Goal: Information Seeking & Learning: Learn about a topic

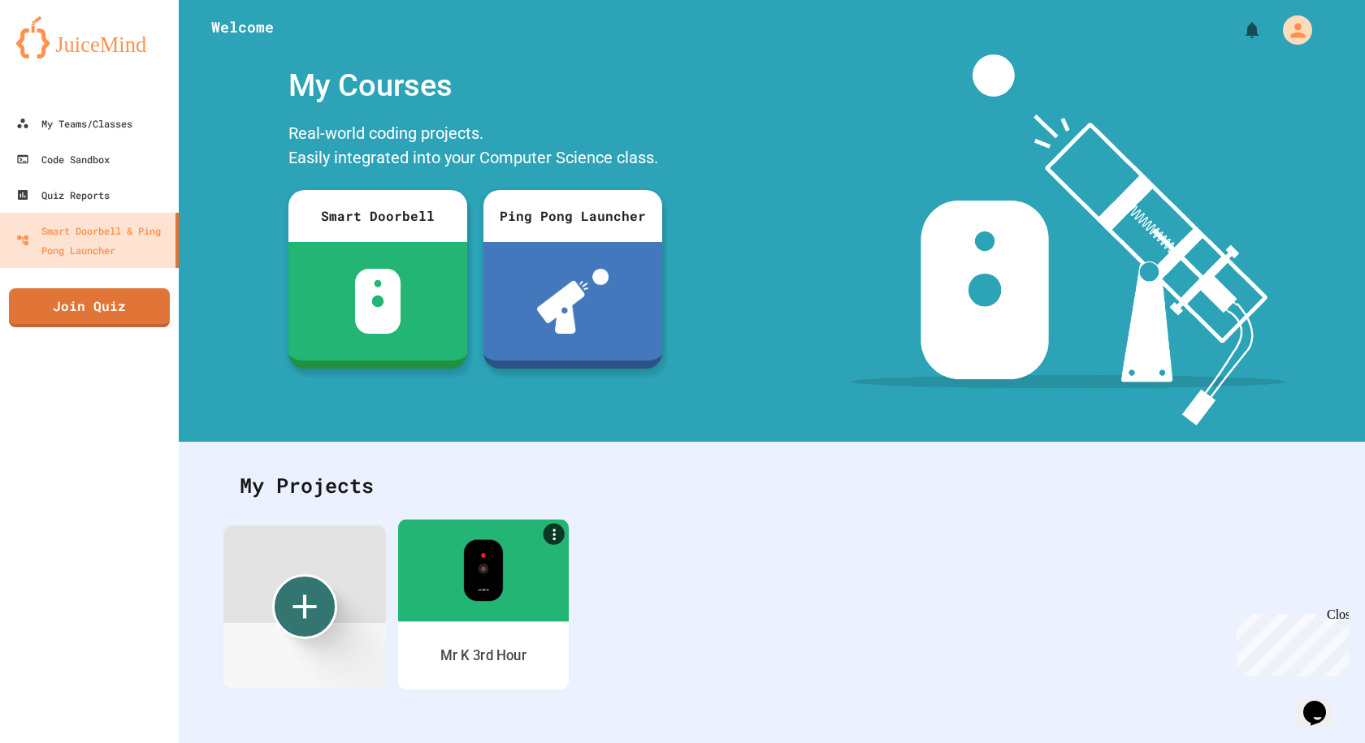
click at [530, 568] on div at bounding box center [483, 570] width 171 height 102
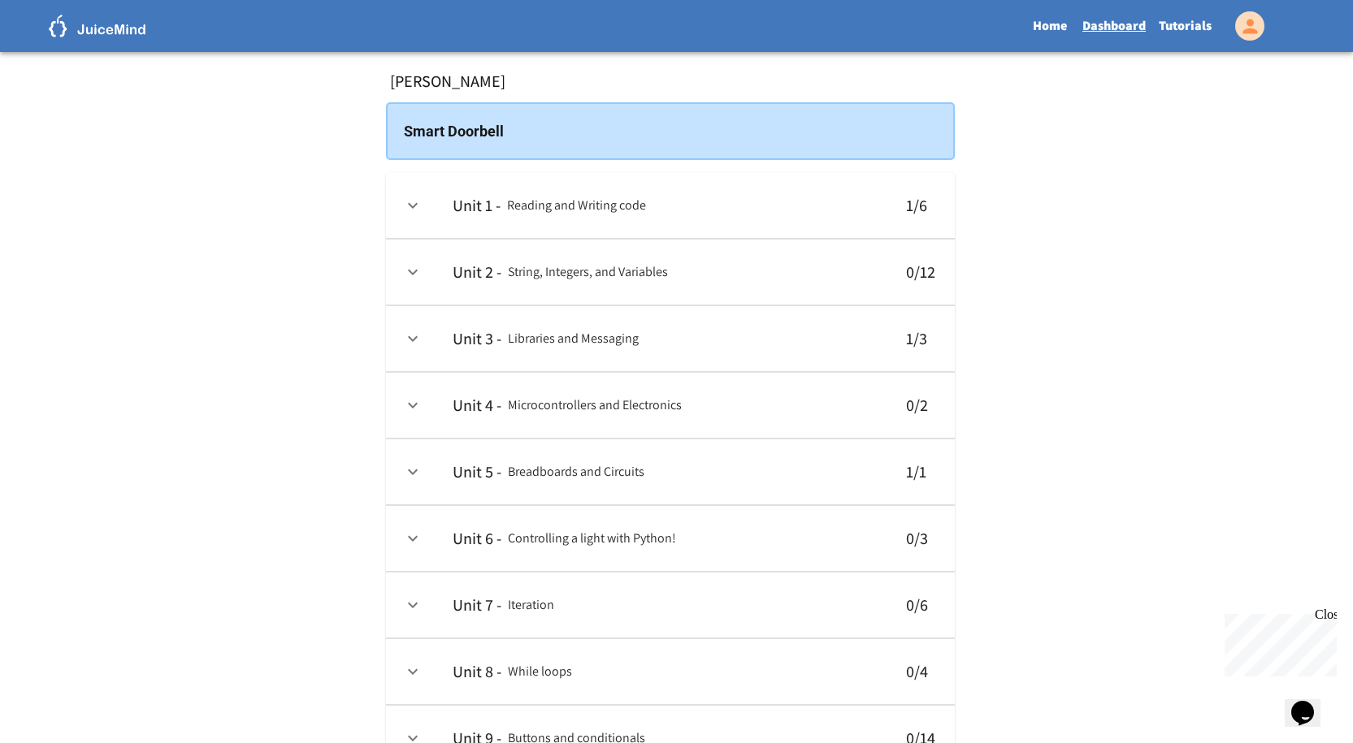
click at [405, 211] on icon "expand row" at bounding box center [413, 206] width 20 height 20
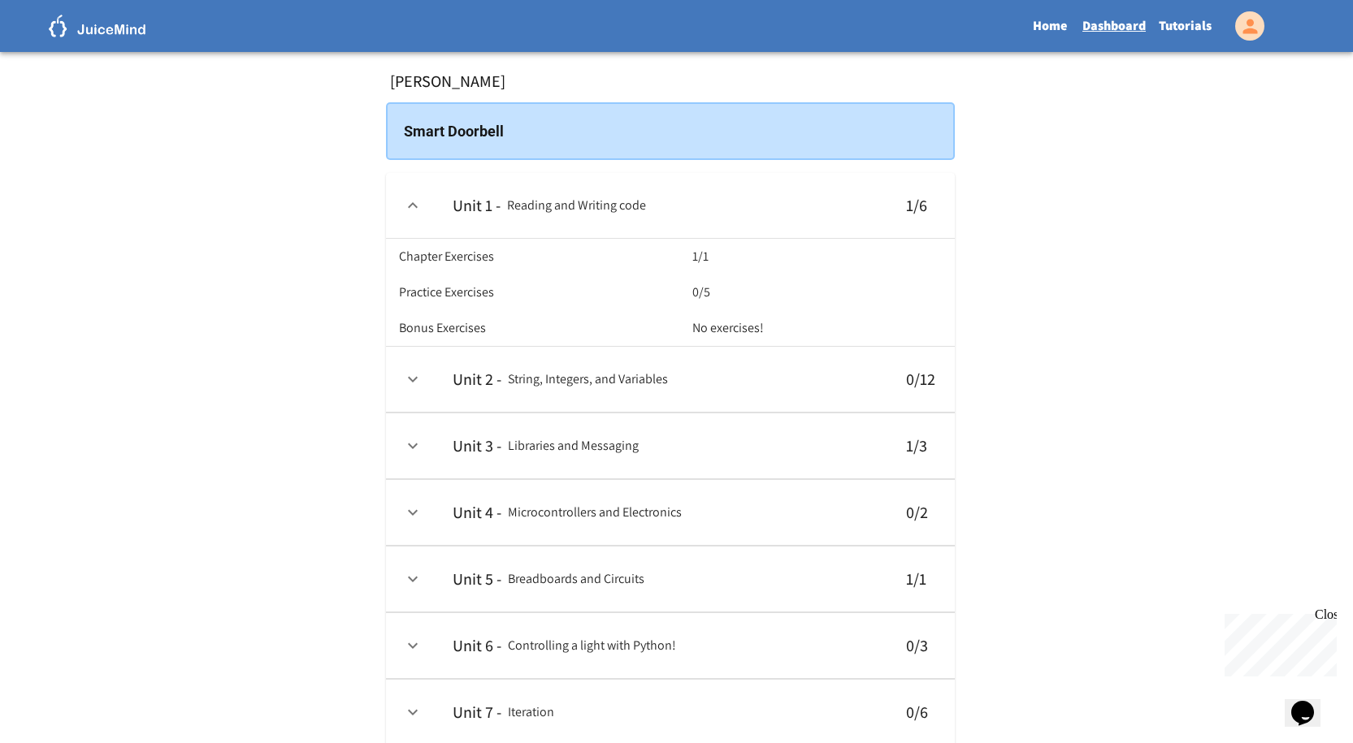
drag, startPoint x: 493, startPoint y: 224, endPoint x: 483, endPoint y: 221, distance: 11.1
click at [492, 224] on th "Unit 1 - Reading and Writing code" at bounding box center [663, 206] width 447 height 66
drag, startPoint x: 432, startPoint y: 213, endPoint x: 423, endPoint y: 212, distance: 9.0
click at [431, 213] on td "collapsible table" at bounding box center [413, 206] width 54 height 66
click at [407, 206] on icon "expand row" at bounding box center [413, 206] width 20 height 20
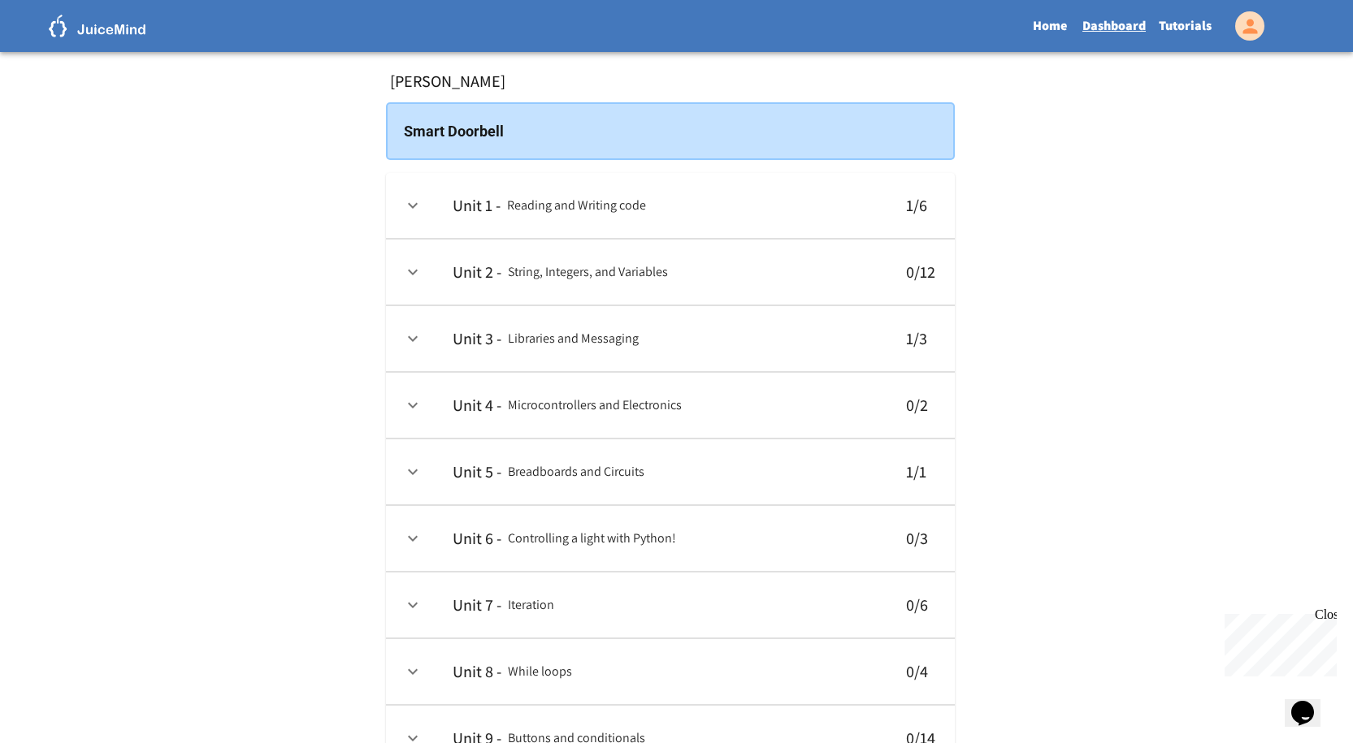
click at [407, 206] on icon "expand row" at bounding box center [413, 206] width 20 height 20
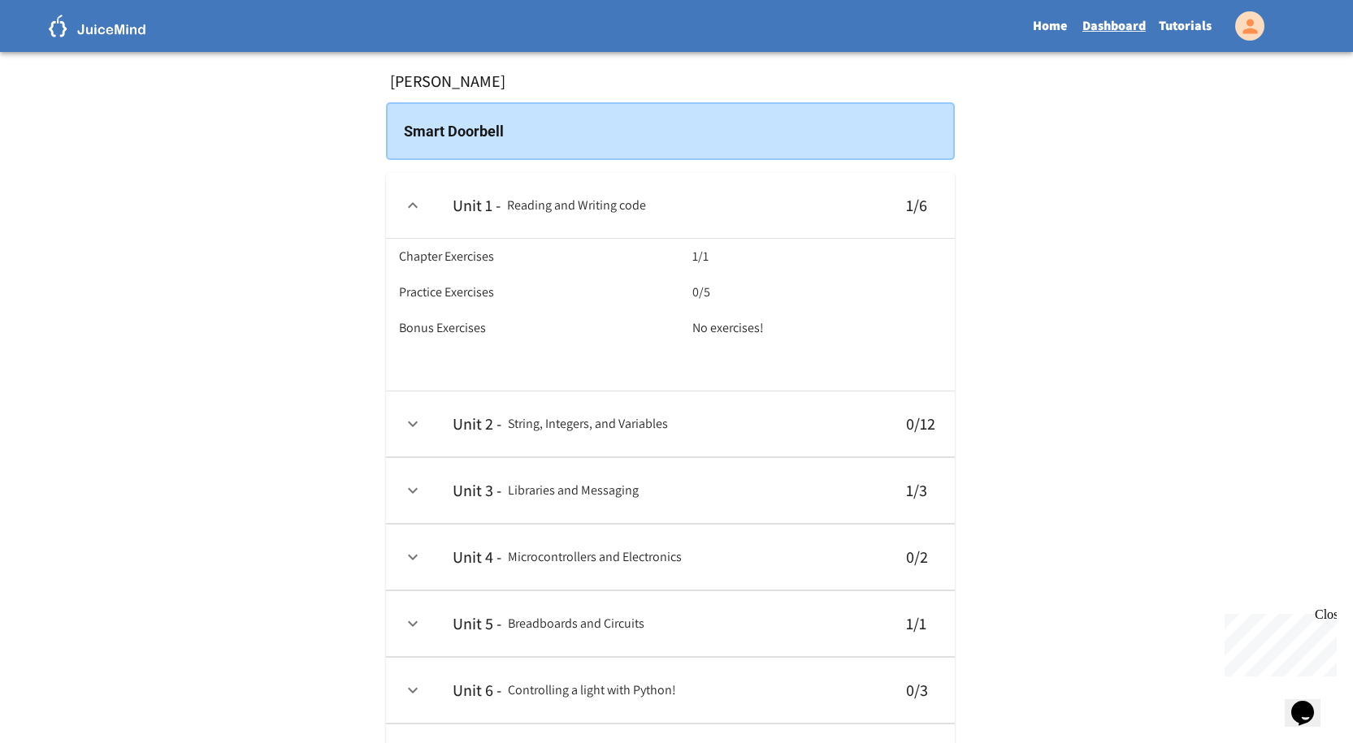
click at [407, 206] on icon "expand row" at bounding box center [413, 206] width 20 height 20
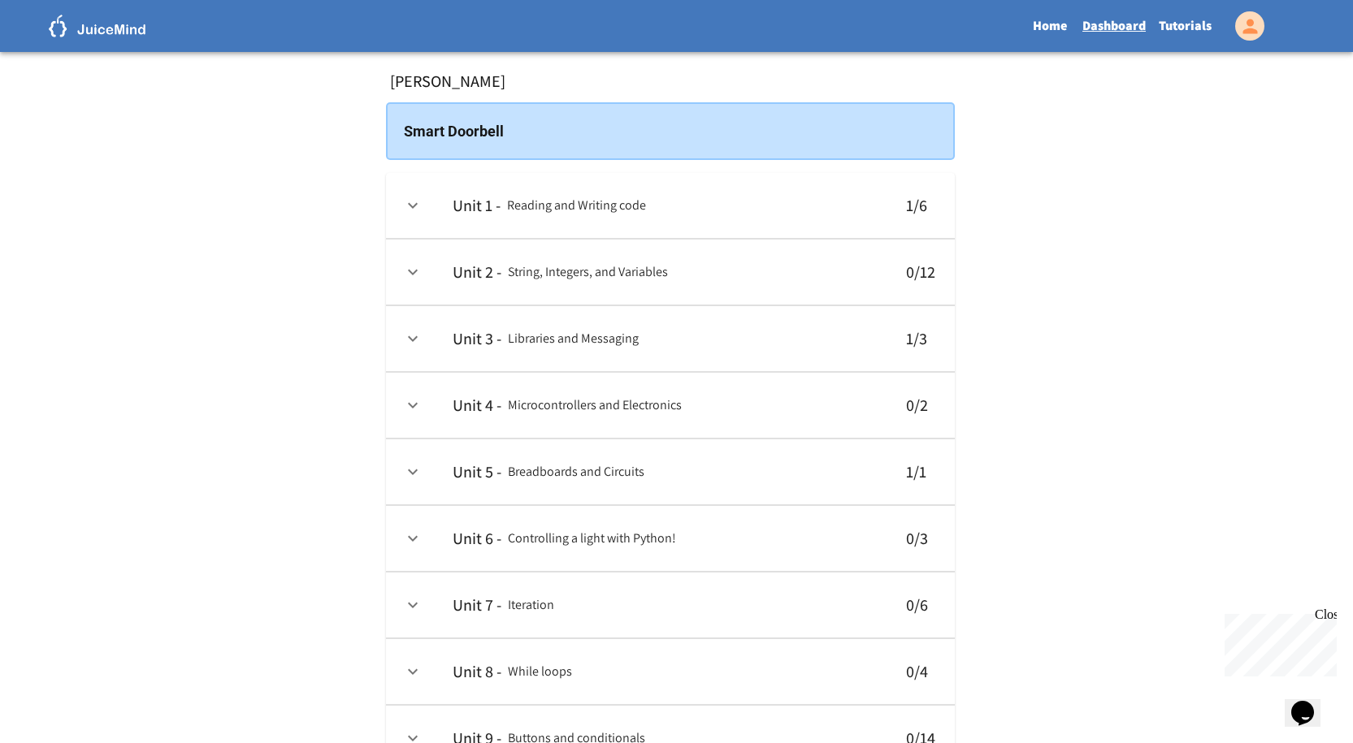
click at [141, 29] on div "Home Dashboard Tutorials" at bounding box center [692, 25] width 1151 height 37
click at [1068, 15] on link "Home" at bounding box center [1050, 25] width 52 height 37
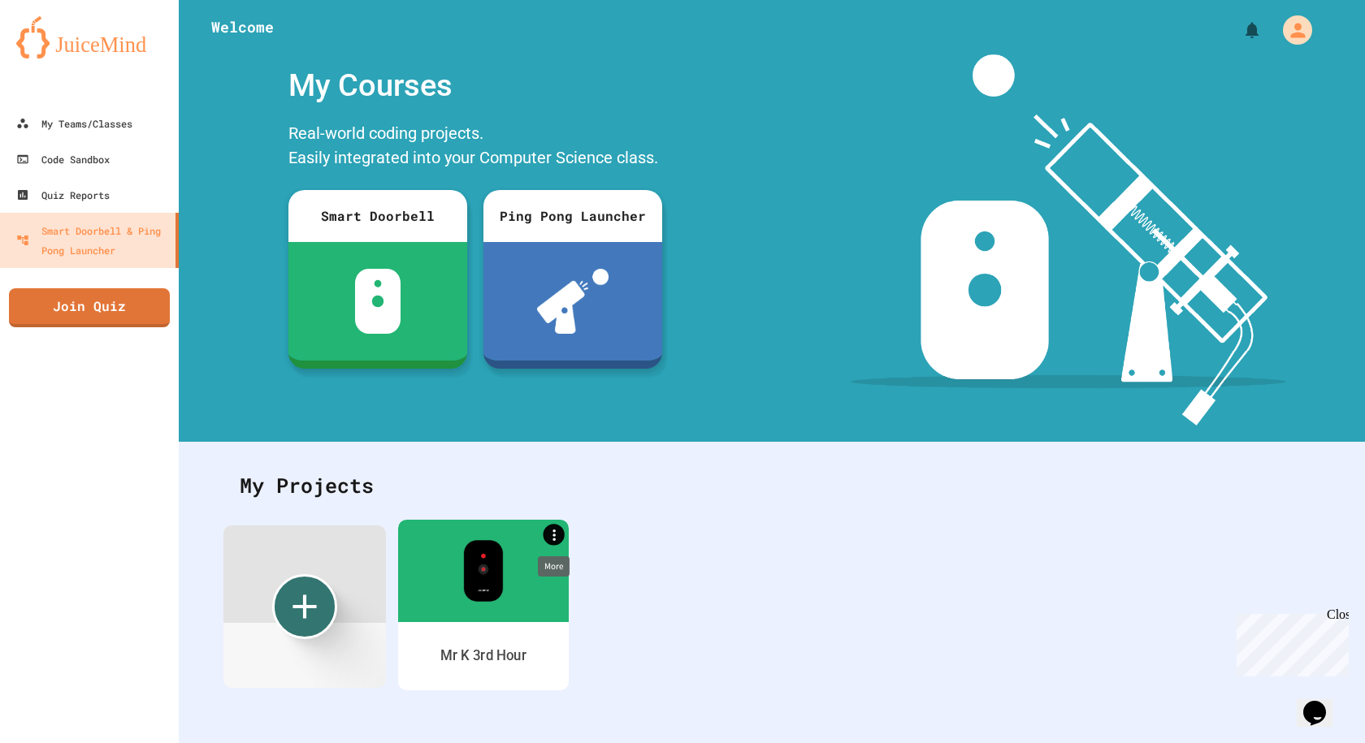
click at [550, 539] on icon "More" at bounding box center [553, 534] width 17 height 17
click at [514, 743] on div at bounding box center [682, 745] width 1365 height 0
click at [490, 628] on div "Mr K 3rd Hour" at bounding box center [483, 656] width 171 height 68
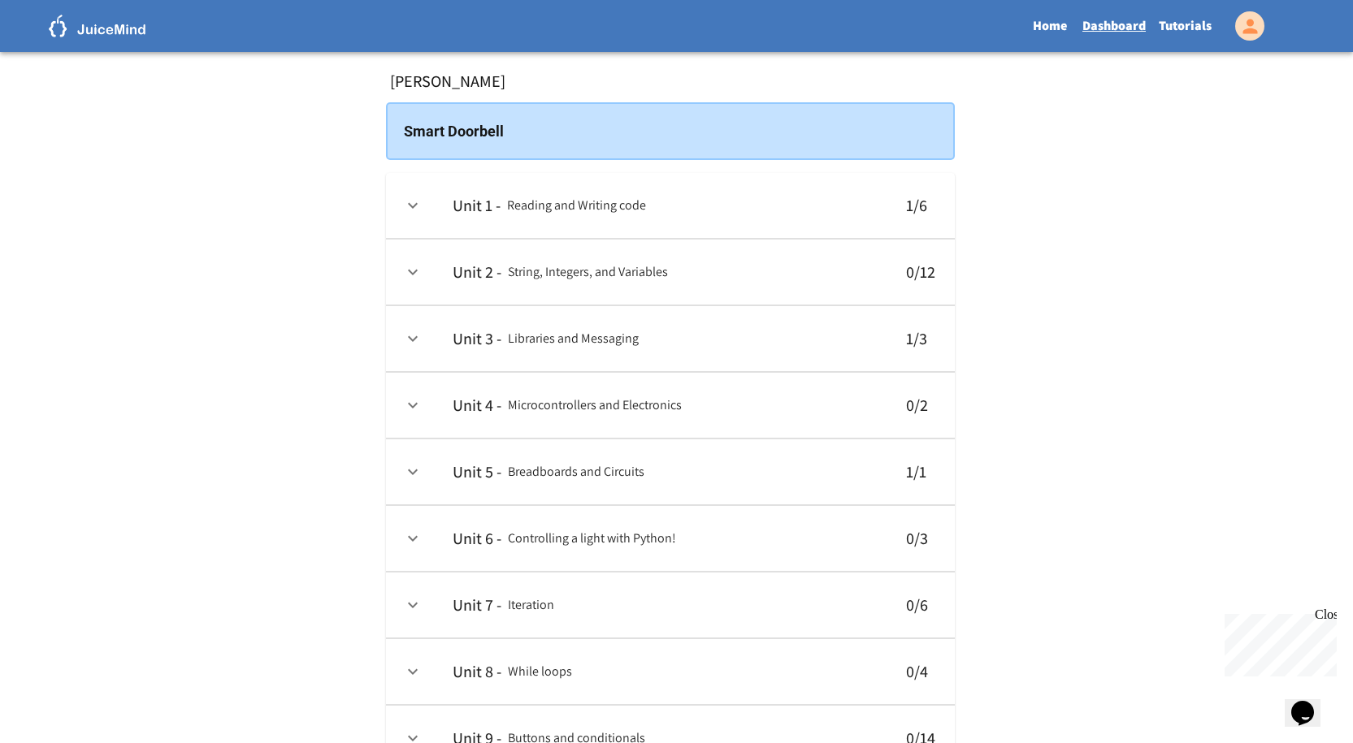
click at [679, 215] on th "Unit 1 - Reading and Writing code" at bounding box center [663, 206] width 447 height 66
click at [680, 215] on th "Unit 1 - Reading and Writing code" at bounding box center [663, 206] width 447 height 66
click at [1176, 20] on link "Tutorials" at bounding box center [1185, 25] width 66 height 37
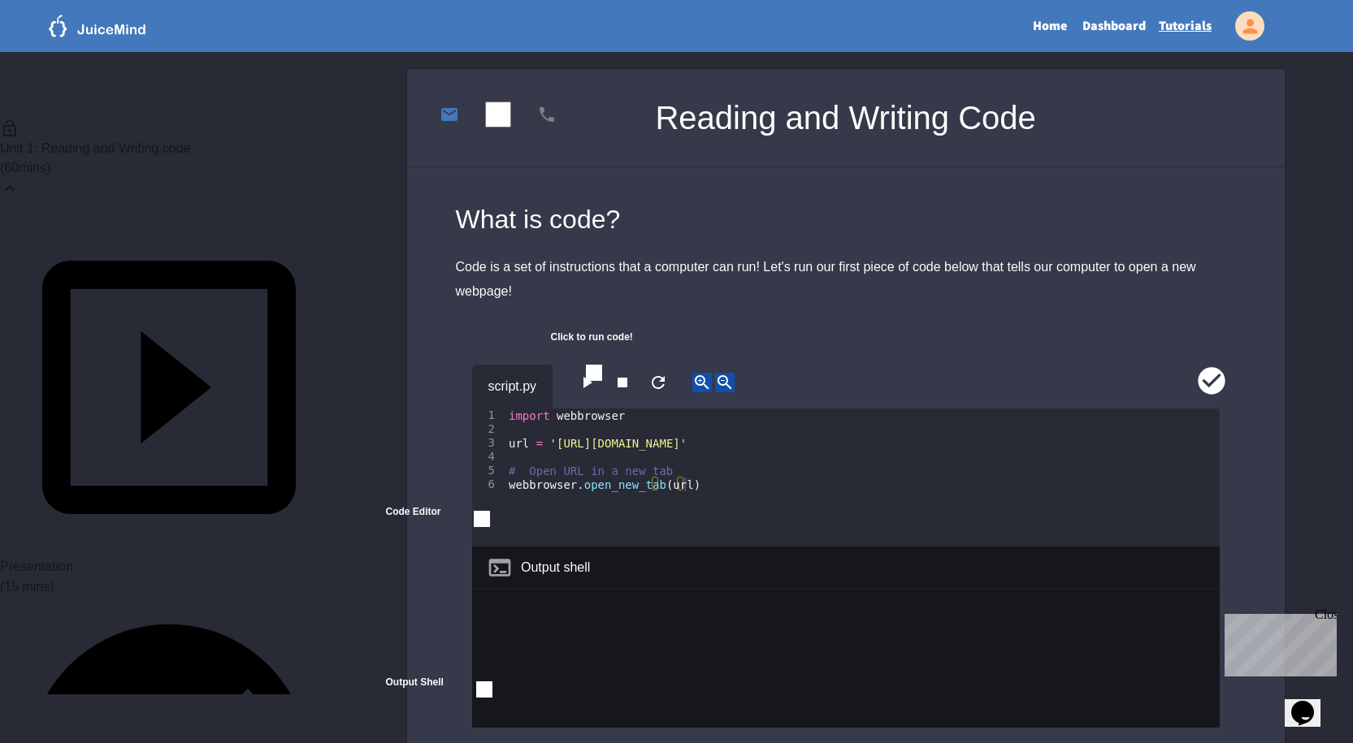
click at [1152, 7] on link "Tutorials" at bounding box center [1185, 25] width 66 height 37
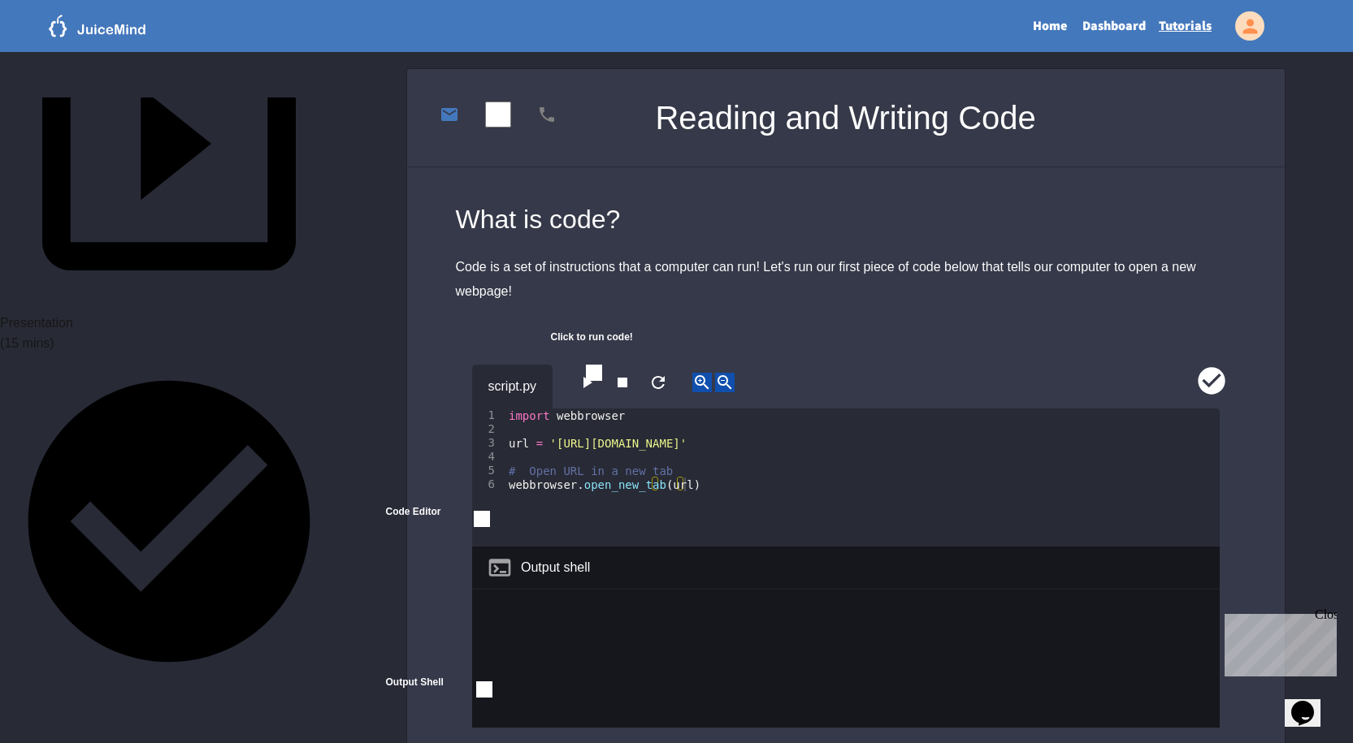
scroll to position [325, 0]
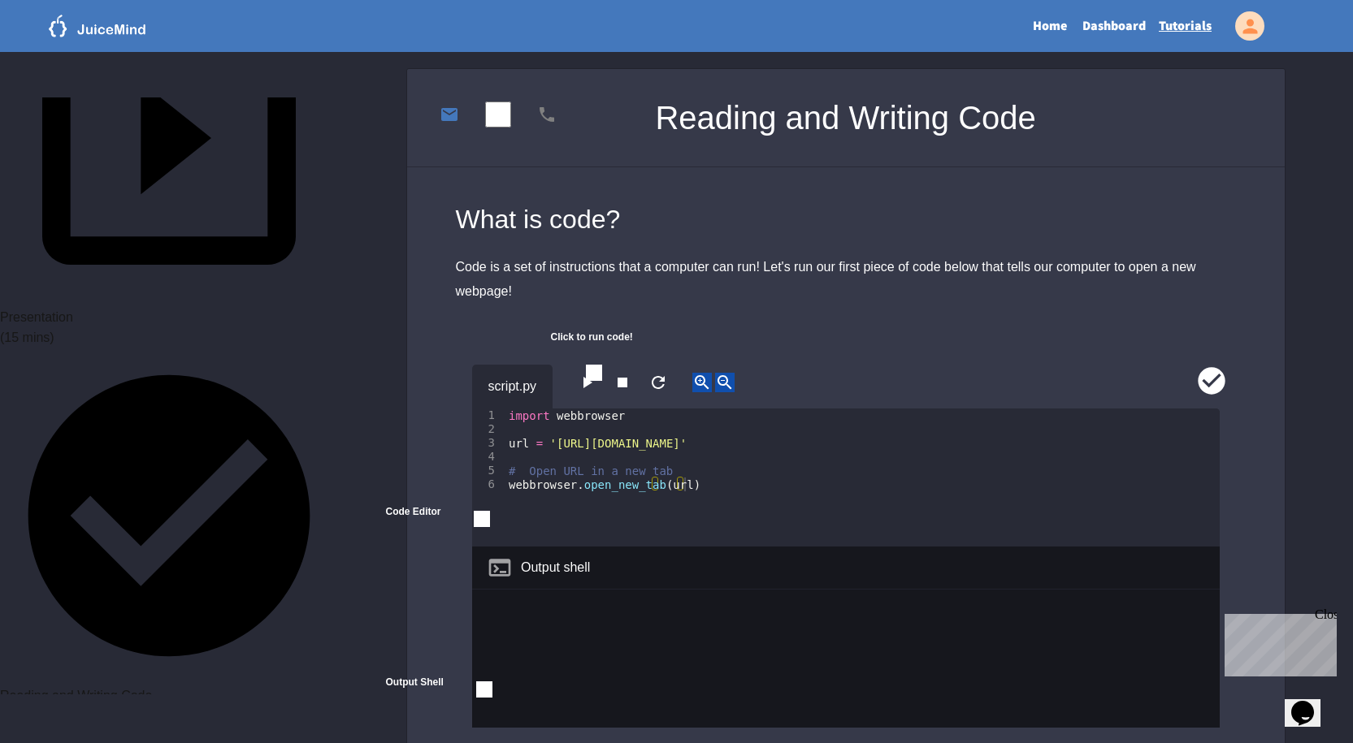
scroll to position [244, 0]
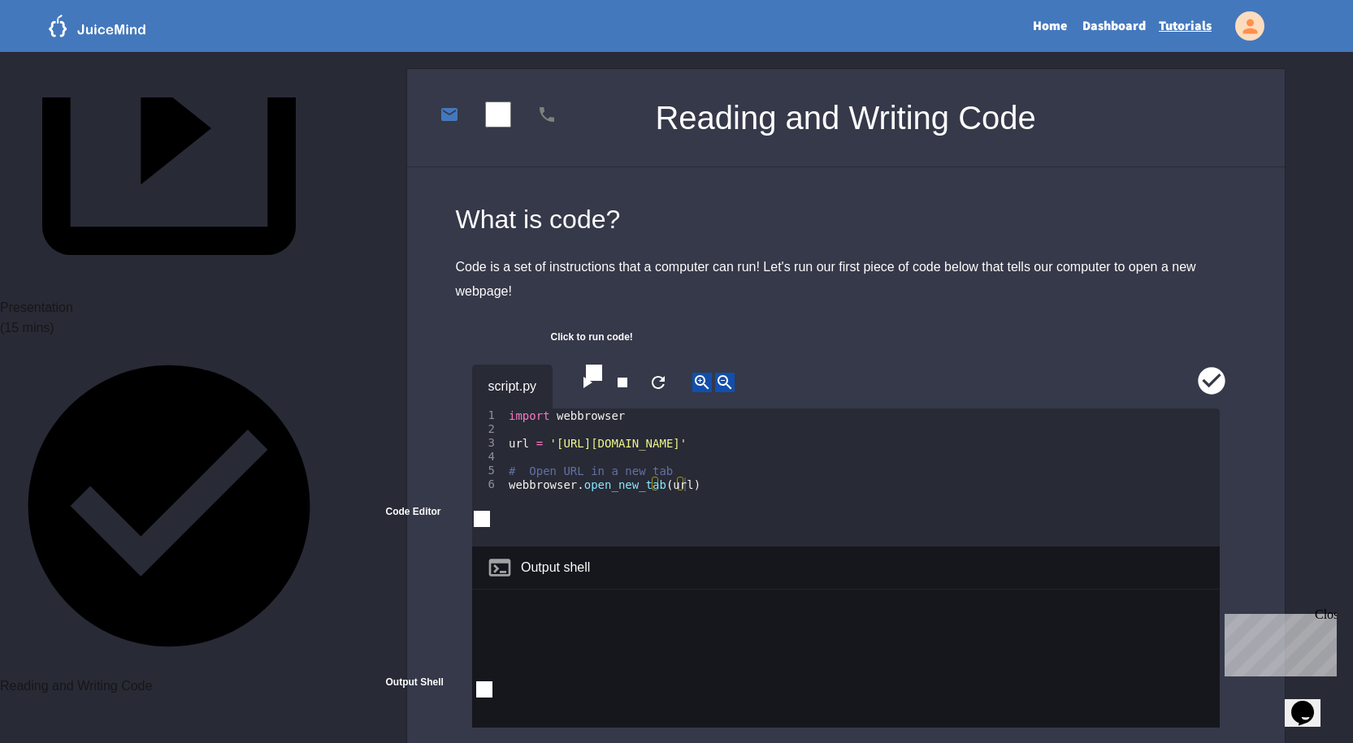
scroll to position [0, 0]
